Goal: Task Accomplishment & Management: Manage account settings

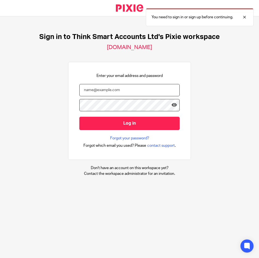
click at [122, 90] on input "email" at bounding box center [129, 90] width 100 height 12
click at [92, 92] on input "email" at bounding box center [129, 90] width 100 height 12
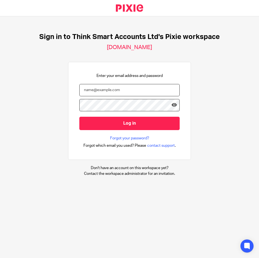
click at [130, 92] on input "email" at bounding box center [129, 90] width 100 height 12
type input "[PERSON_NAME][EMAIL_ADDRESS][DOMAIN_NAME]"
click at [79, 117] on input "Log in" at bounding box center [129, 123] width 100 height 13
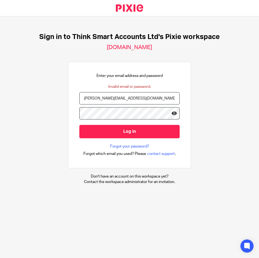
click at [171, 114] on icon at bounding box center [173, 112] width 5 height 5
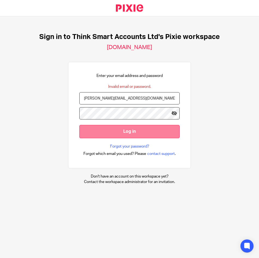
click at [127, 130] on input "Log in" at bounding box center [129, 131] width 100 height 13
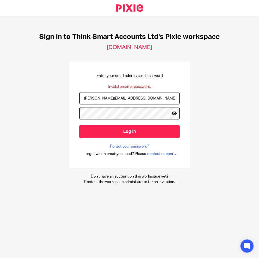
click at [171, 114] on icon at bounding box center [173, 112] width 5 height 5
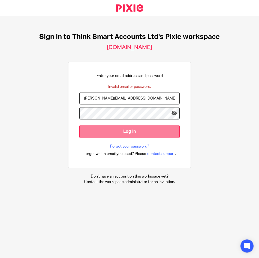
click at [138, 129] on input "Log in" at bounding box center [129, 131] width 100 height 13
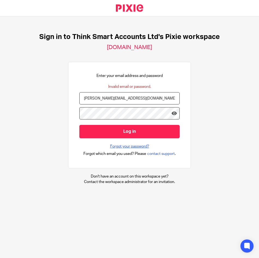
click at [133, 146] on link "Forgot your password?" at bounding box center [129, 146] width 39 height 5
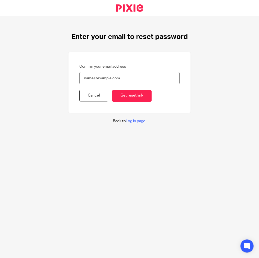
click at [102, 78] on input "Confirm your email address" at bounding box center [129, 78] width 100 height 12
type input "leighann@thinksmartaccounts.com"
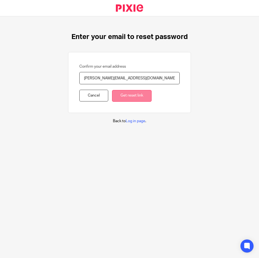
click at [127, 96] on input "Get reset link" at bounding box center [131, 96] width 39 height 12
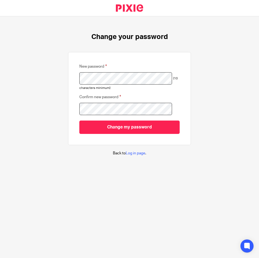
click at [203, 55] on div "Change your password New password (10 characters minimum) Confirm new password …" at bounding box center [129, 94] width 259 height 156
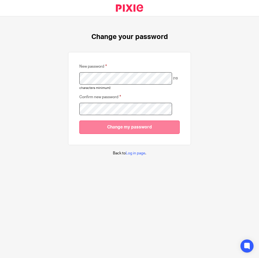
click at [144, 127] on input "Change my password" at bounding box center [129, 126] width 100 height 13
